Goal: Register for event/course

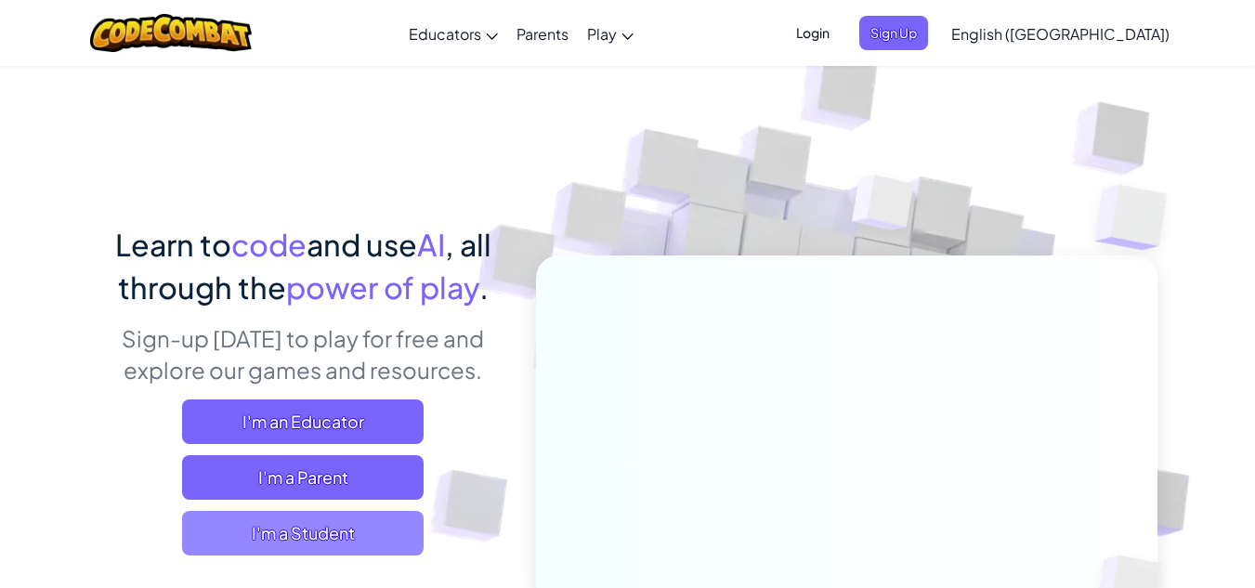
click at [323, 541] on span "I'm a Student" at bounding box center [302, 533] width 241 height 45
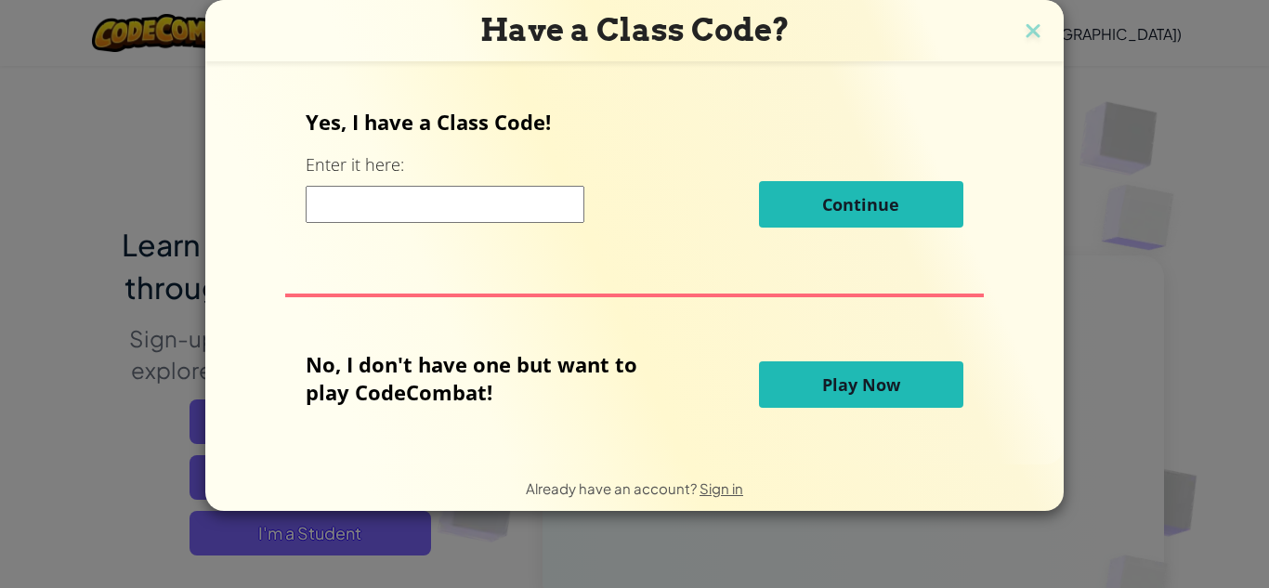
click at [467, 202] on input at bounding box center [445, 204] width 279 height 37
type input "CloudBlueSwim"
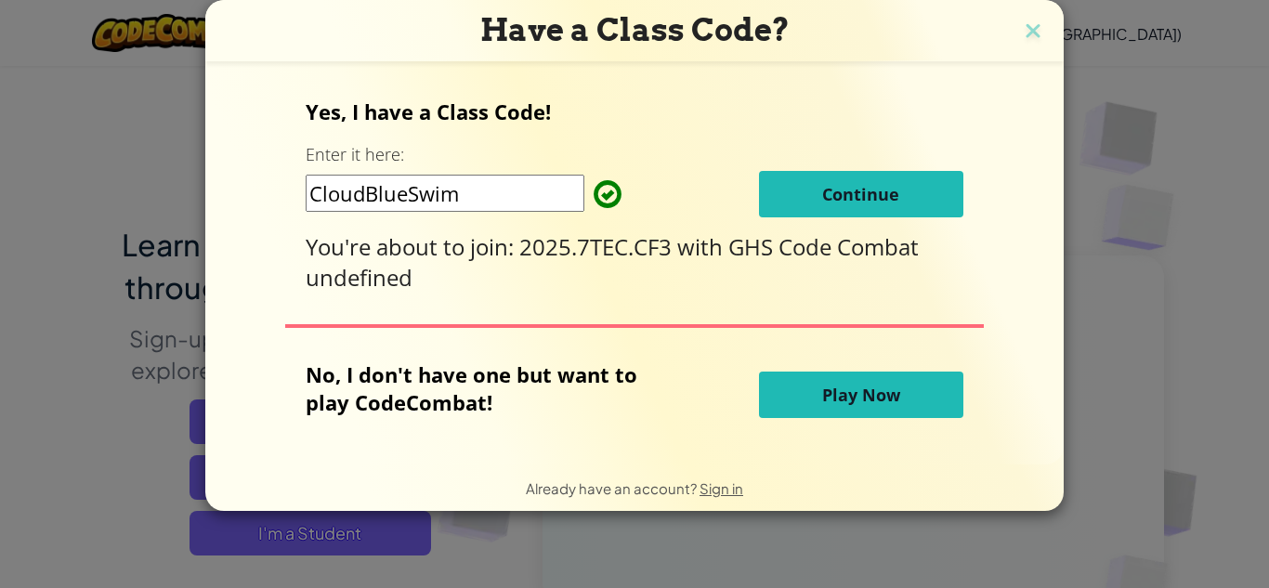
click at [839, 189] on span "Continue" at bounding box center [860, 194] width 77 height 22
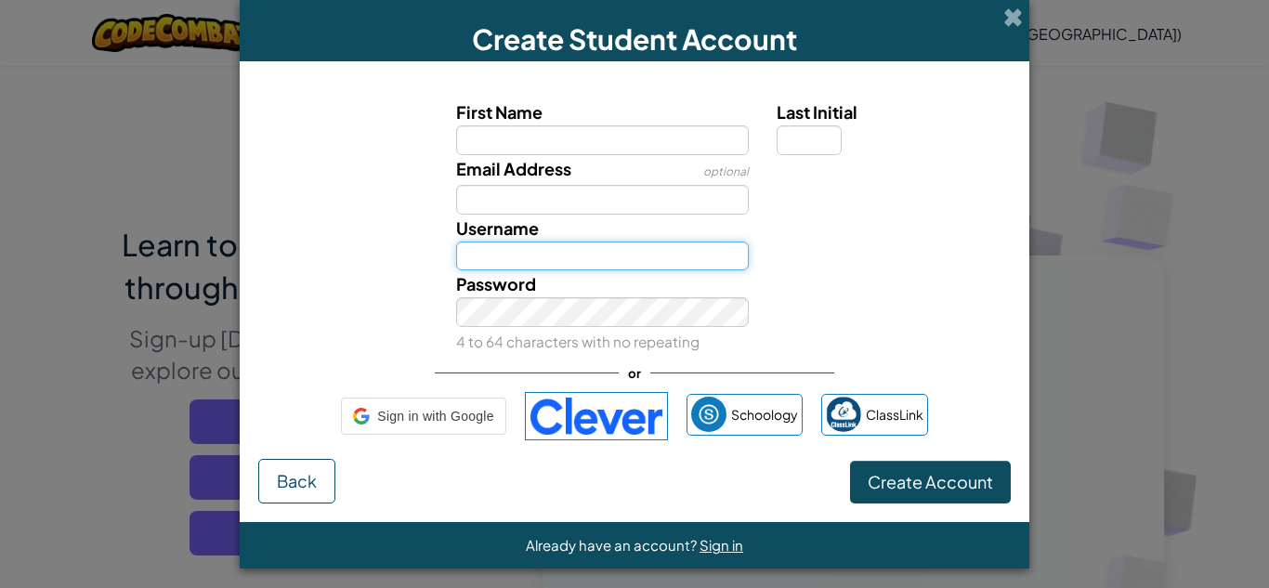
type input "JShree"
